Goal: Transaction & Acquisition: Purchase product/service

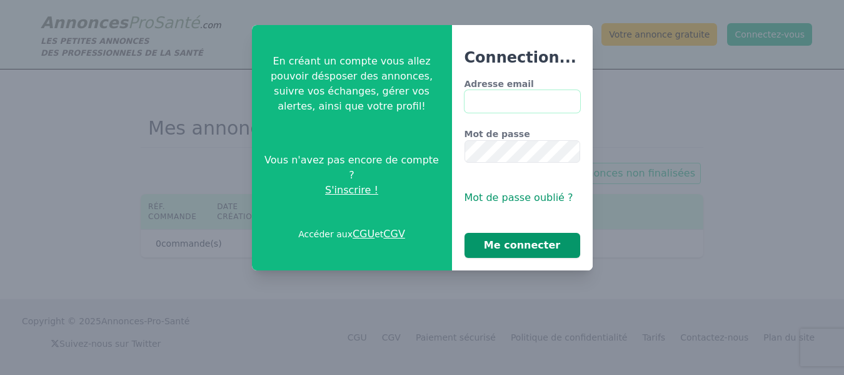
type input "**********"
click at [515, 245] on button "Me connecter" at bounding box center [523, 245] width 116 height 25
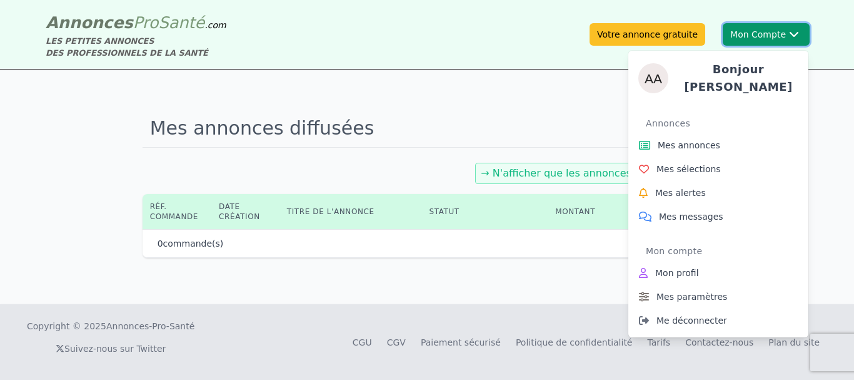
click at [765, 42] on div "Bonjour [PERSON_NAME] Annonces Mes annonces Mes sélections Mes alertes Mes mess…" at bounding box center [719, 189] width 180 height 297
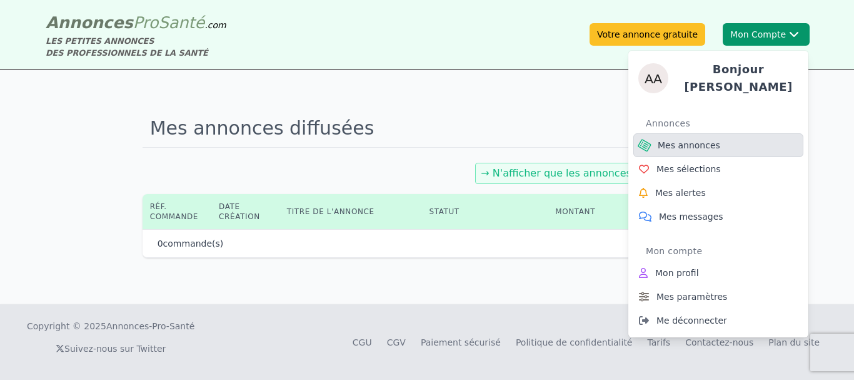
click at [685, 139] on span "Mes annonces" at bounding box center [689, 145] width 63 height 13
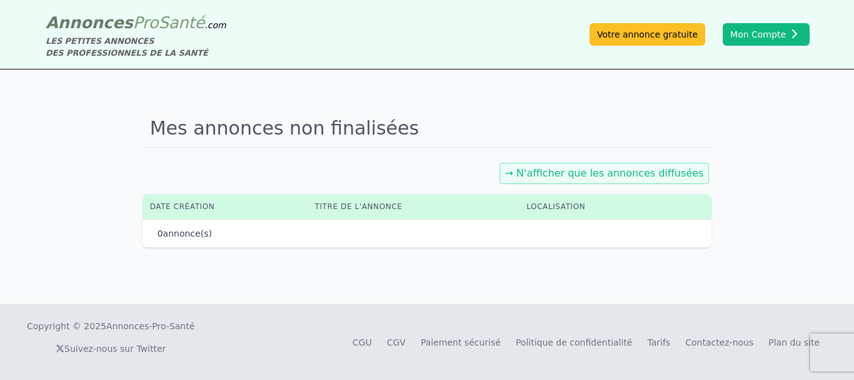
click at [549, 112] on h1 "Mes annonces non finalisées" at bounding box center [428, 128] width 570 height 38
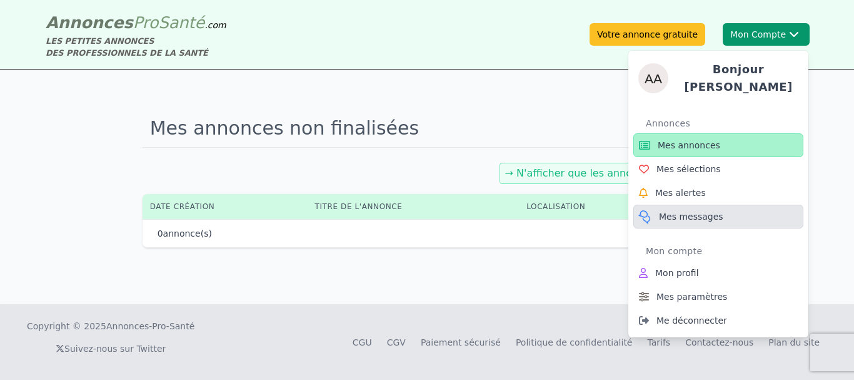
click at [666, 211] on span "Mes messages" at bounding box center [691, 216] width 64 height 13
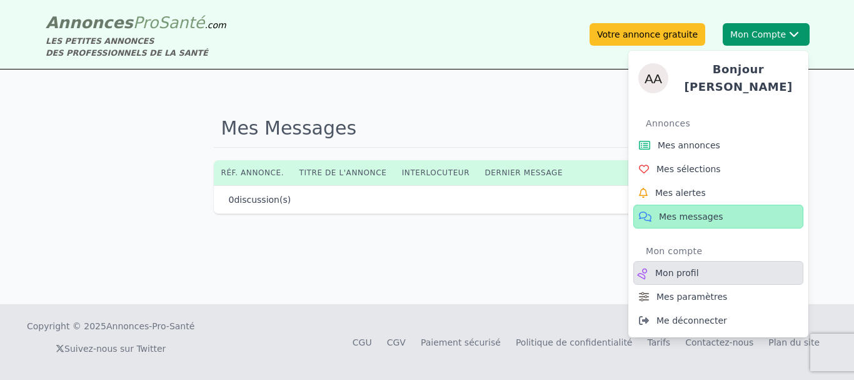
click at [667, 269] on span "Mon profil" at bounding box center [678, 272] width 44 height 13
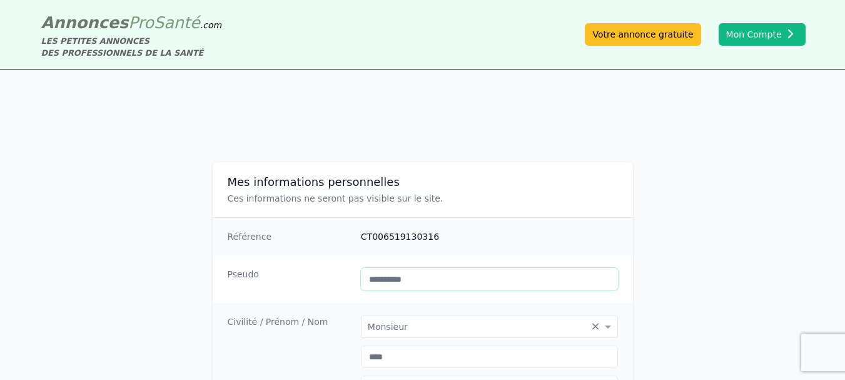
drag, startPoint x: 412, startPoint y: 283, endPoint x: 387, endPoint y: 278, distance: 26.3
click at [387, 278] on input "**********" at bounding box center [489, 279] width 257 height 23
click at [392, 282] on input "*******" at bounding box center [489, 279] width 257 height 23
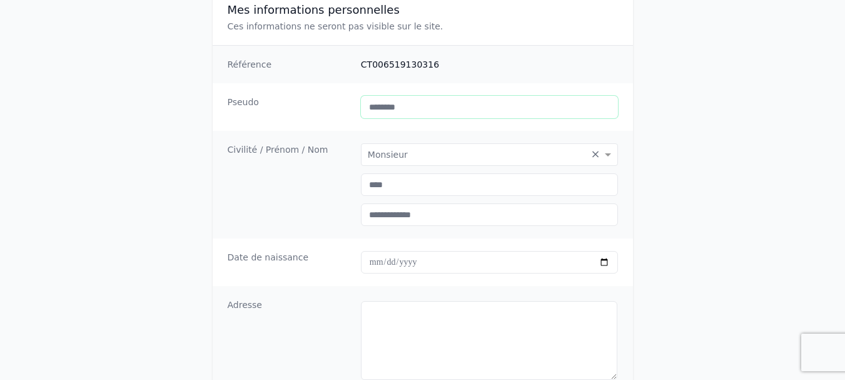
scroll to position [200, 0]
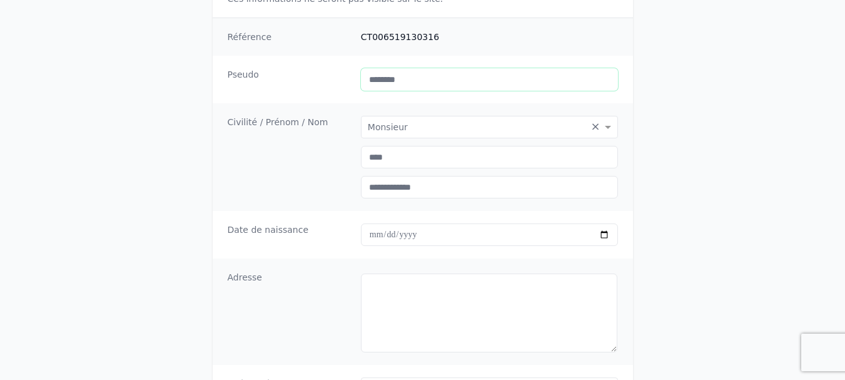
type input "********"
click at [423, 234] on input "date" at bounding box center [489, 234] width 257 height 23
type input "**********"
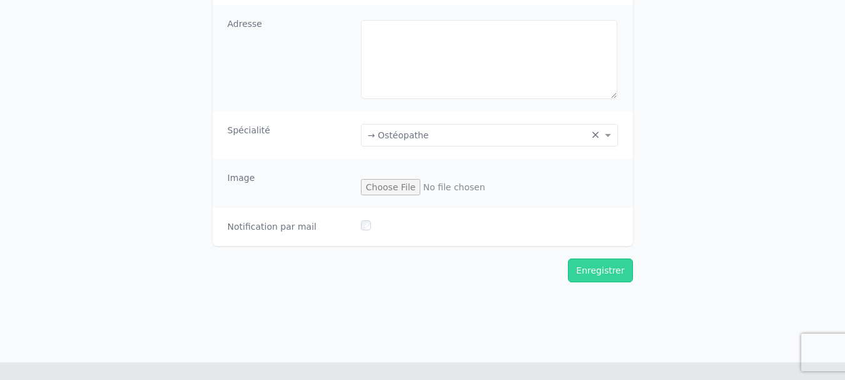
scroll to position [455, 0]
click at [599, 260] on button "Enregistrer" at bounding box center [600, 268] width 64 height 24
click at [603, 269] on button "Enregistrer" at bounding box center [600, 268] width 64 height 24
click at [599, 273] on button "Enregistrer" at bounding box center [600, 268] width 64 height 24
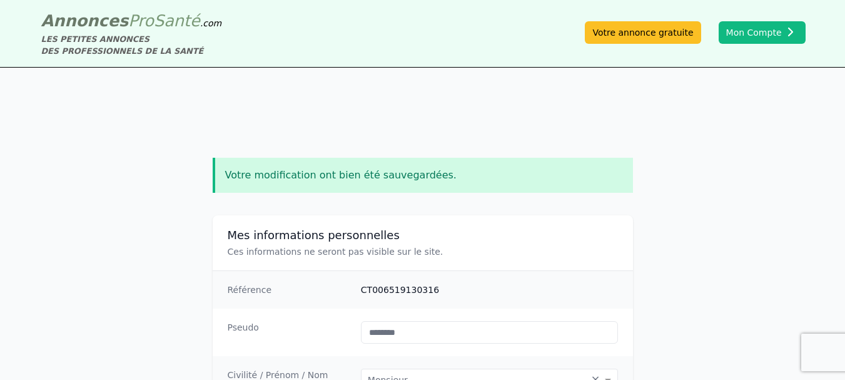
scroll to position [0, 0]
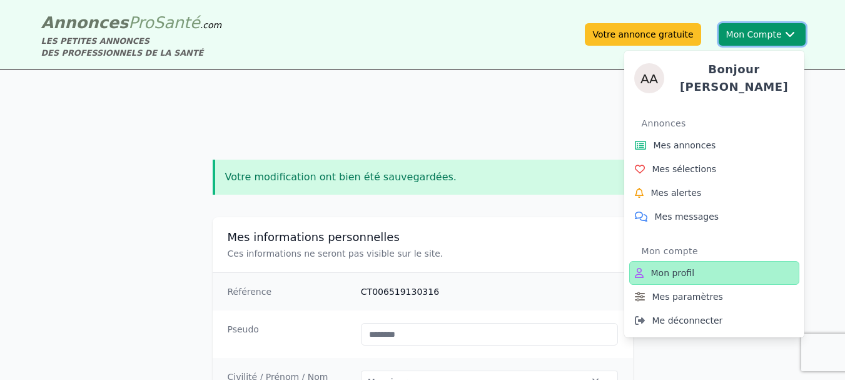
click at [753, 36] on button "Mon Compte Bonjour [PERSON_NAME] Annonces Mes annonces Mes sélections Mes alert…" at bounding box center [762, 34] width 87 height 23
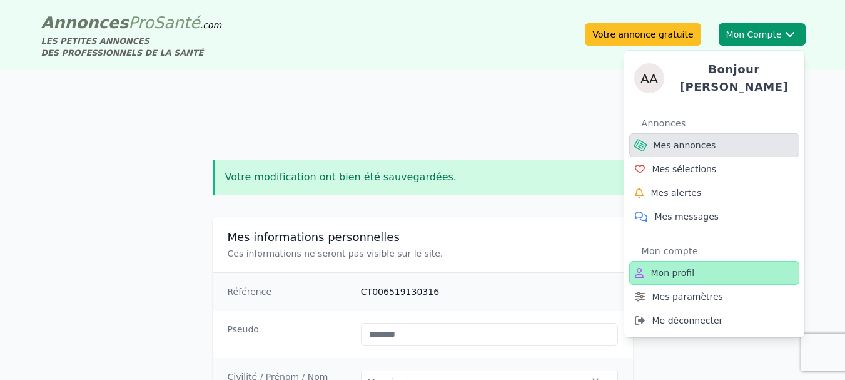
click at [678, 139] on span "Mes annonces" at bounding box center [685, 145] width 63 height 13
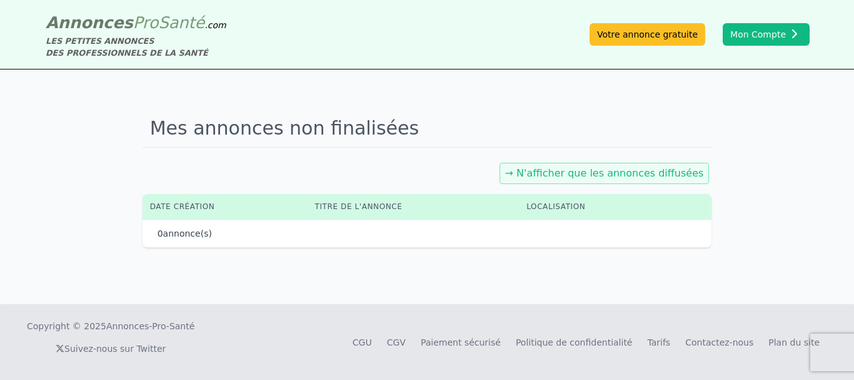
click at [604, 175] on link "→ N'afficher que les annonces diffusées" at bounding box center [604, 173] width 199 height 12
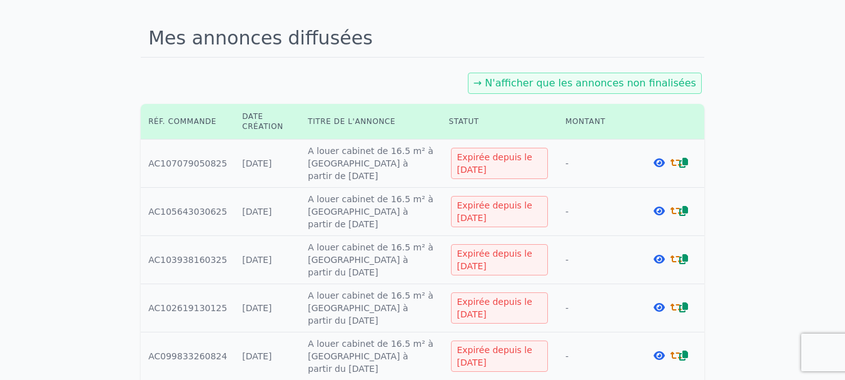
scroll to position [93, 0]
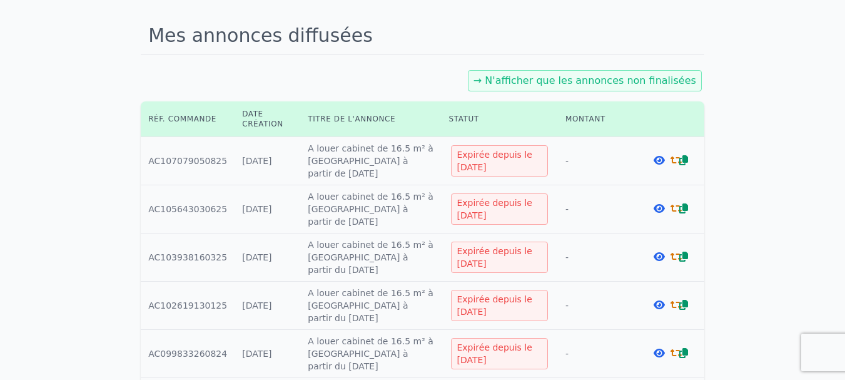
click at [657, 158] on icon at bounding box center [659, 160] width 11 height 10
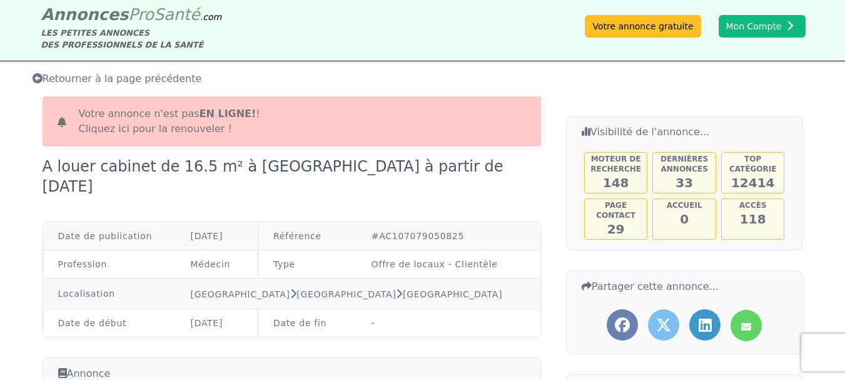
scroll to position [8, 0]
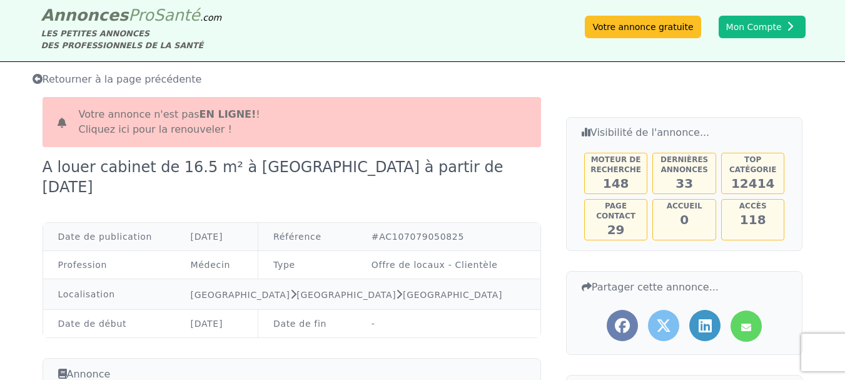
click at [141, 126] on link "Cliquez ici pour la renouveler !" at bounding box center [155, 129] width 153 height 12
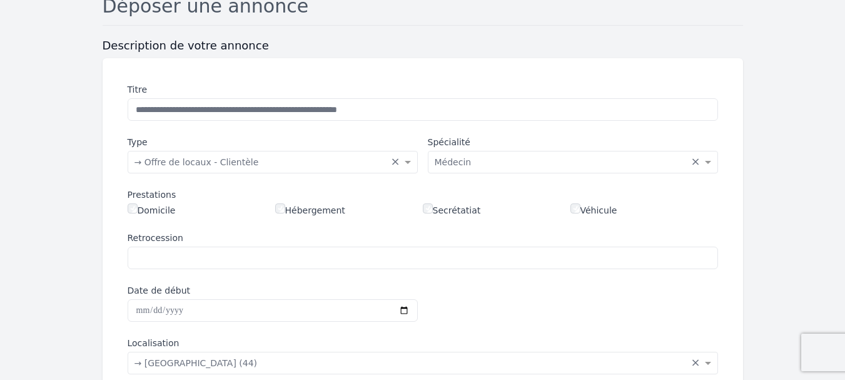
scroll to position [110, 0]
click at [164, 312] on input "Date de début" at bounding box center [273, 309] width 290 height 23
click at [403, 309] on input "Date de début" at bounding box center [273, 309] width 290 height 23
type input "**********"
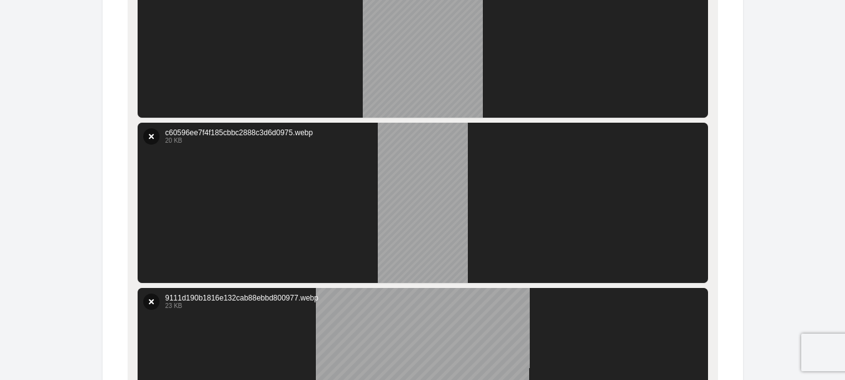
scroll to position [776, 0]
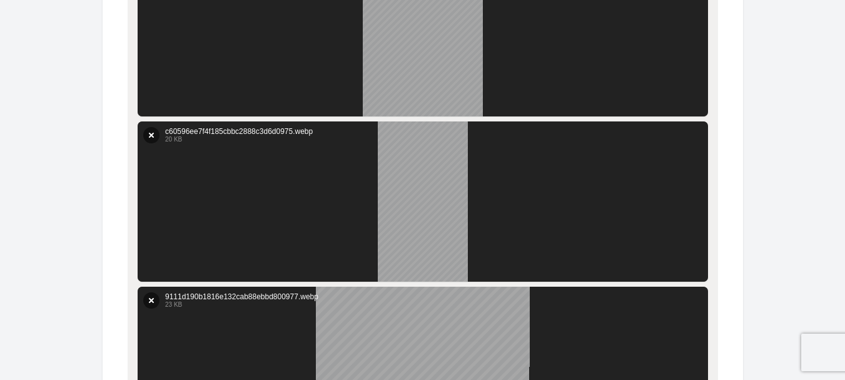
click at [451, 198] on div at bounding box center [423, 201] width 570 height 160
drag, startPoint x: 451, startPoint y: 198, endPoint x: 329, endPoint y: 169, distance: 125.5
click at [329, 169] on div at bounding box center [423, 201] width 570 height 160
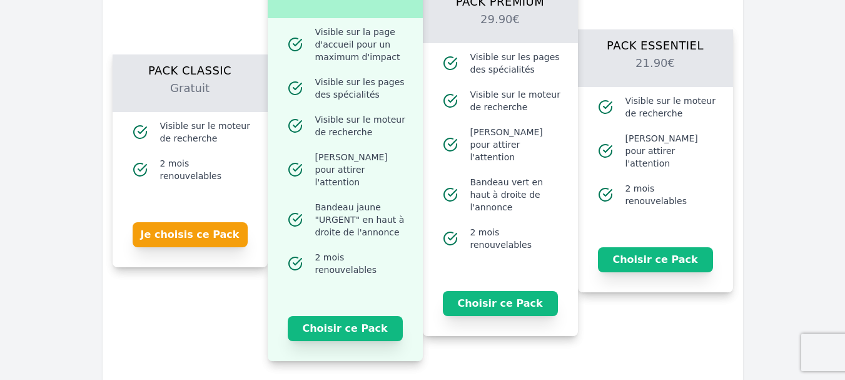
scroll to position [1372, 0]
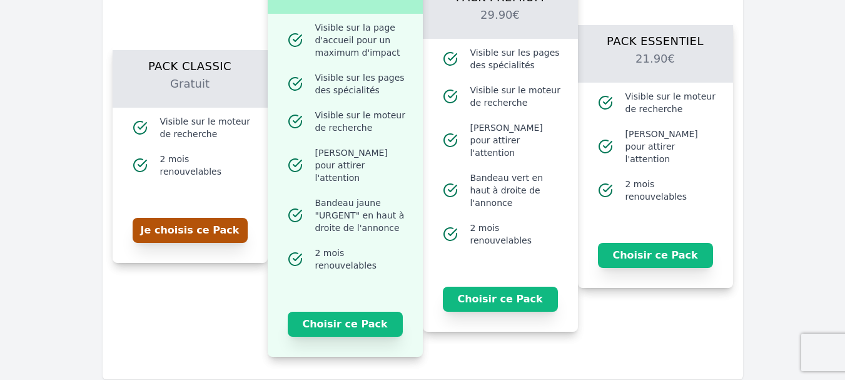
click at [198, 224] on button "Je choisis ce Pack" at bounding box center [190, 230] width 115 height 25
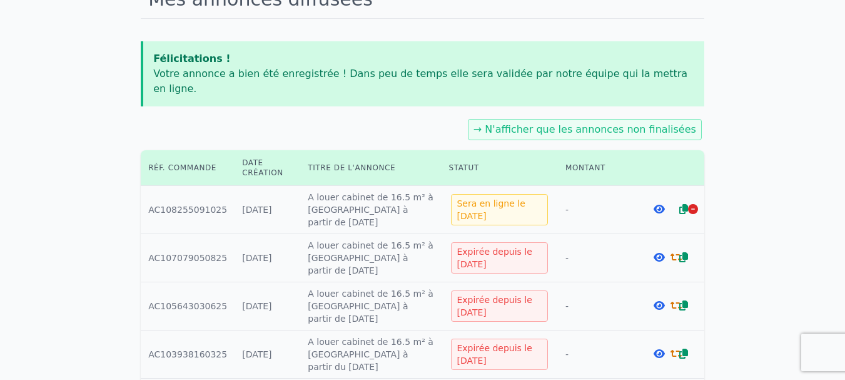
scroll to position [147, 0]
